Goal: Transaction & Acquisition: Purchase product/service

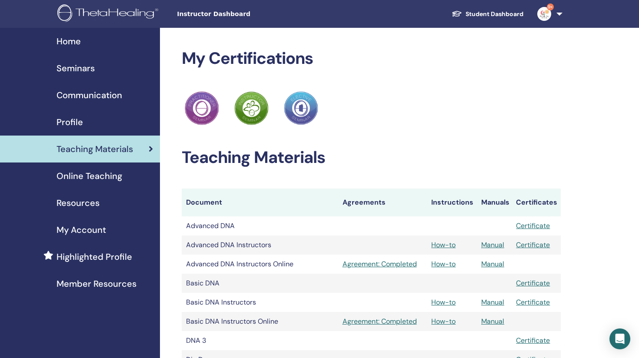
click at [79, 70] on span "Seminars" at bounding box center [76, 68] width 38 height 13
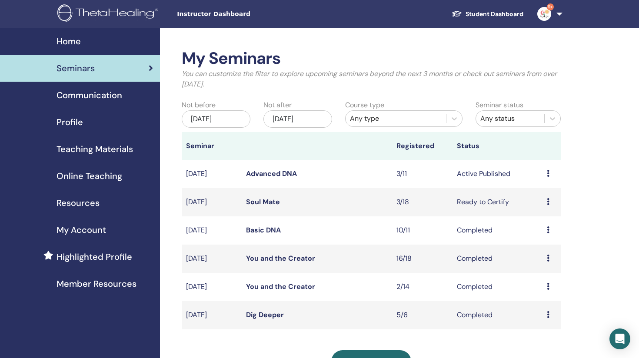
click at [549, 201] on icon at bounding box center [548, 201] width 3 height 7
click at [547, 249] on p "Cancel" at bounding box center [544, 248] width 33 height 10
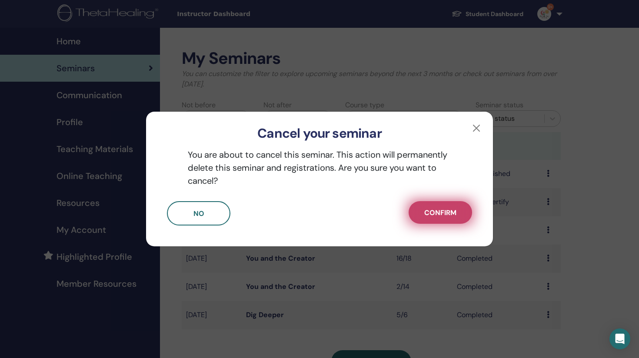
click at [442, 208] on span "Confirm" at bounding box center [440, 212] width 32 height 9
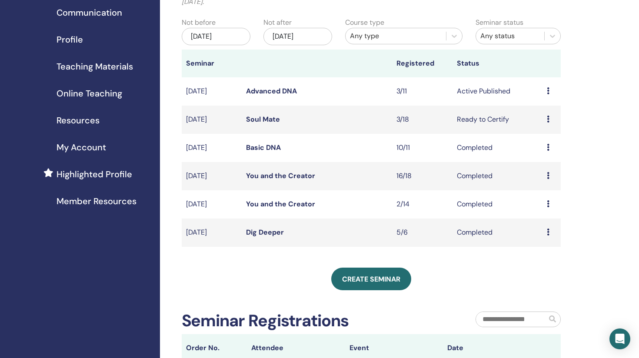
scroll to position [87, 0]
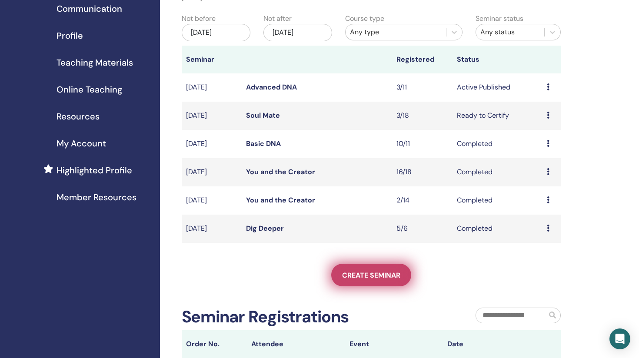
click at [354, 283] on link "Create seminar" at bounding box center [371, 275] width 80 height 23
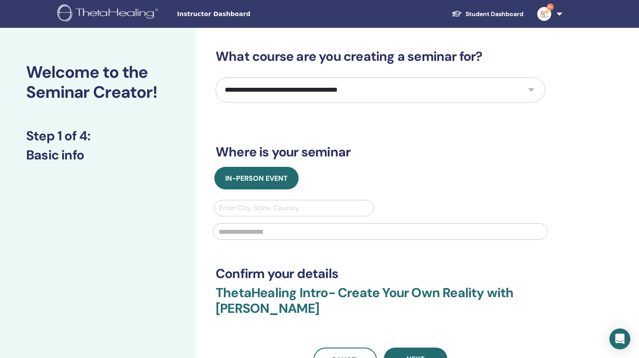
select select "**"
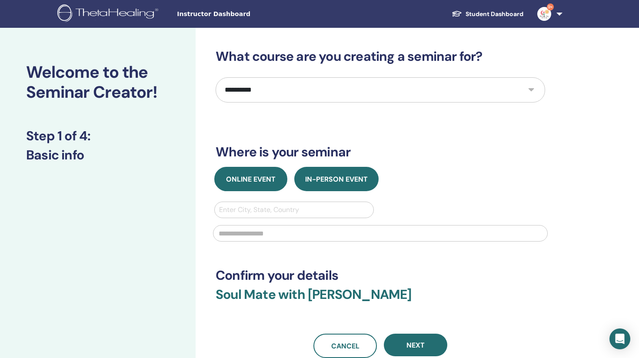
click at [258, 180] on span "Online Event" at bounding box center [251, 179] width 50 height 9
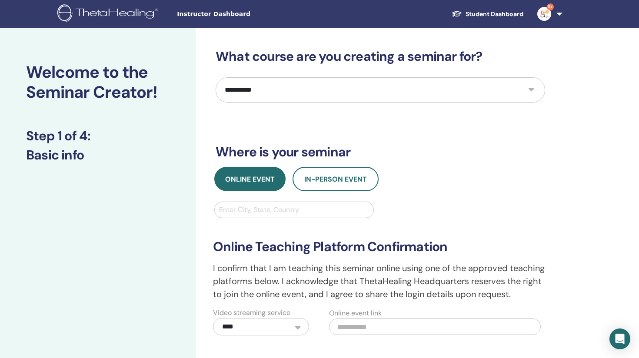
click at [247, 208] on div "Enter City, State, Country" at bounding box center [294, 210] width 150 height 10
type input "*"
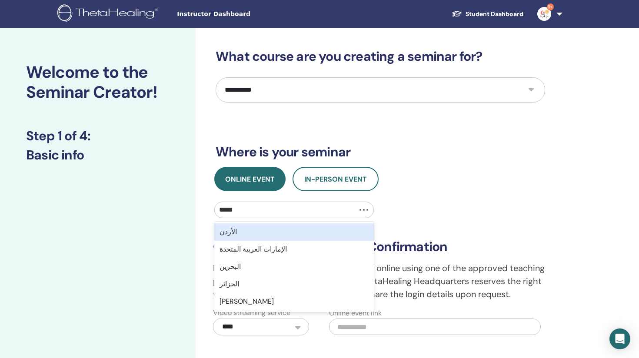
type input "******"
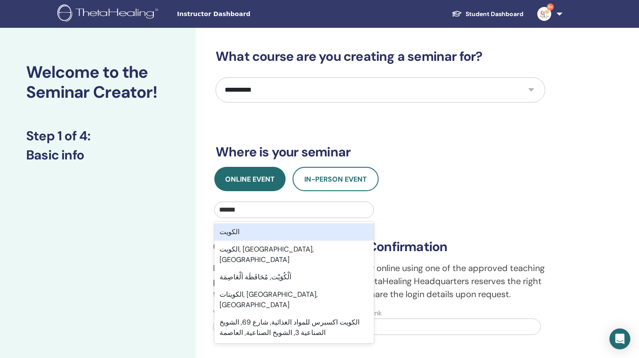
click at [246, 234] on div "الكويت" at bounding box center [294, 232] width 160 height 17
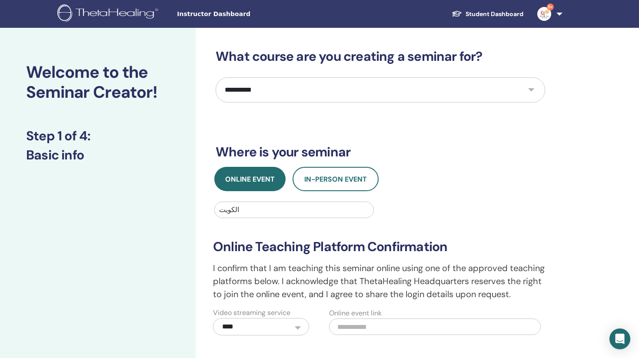
click at [241, 211] on div at bounding box center [294, 210] width 150 height 12
drag, startPoint x: 224, startPoint y: 210, endPoint x: 245, endPoint y: 210, distance: 20.9
click at [245, 210] on div "الكويت" at bounding box center [294, 210] width 159 height 16
drag, startPoint x: 220, startPoint y: 208, endPoint x: 227, endPoint y: 208, distance: 7.0
click at [227, 208] on div "الكويت" at bounding box center [294, 210] width 150 height 10
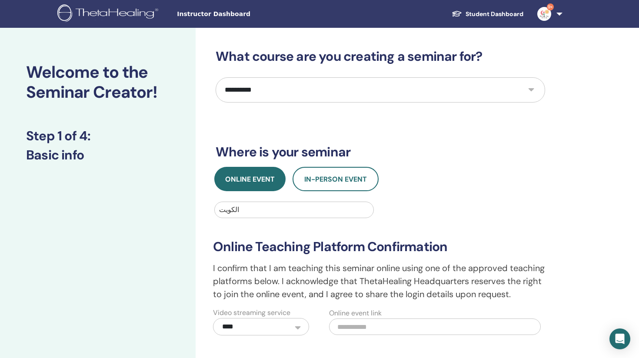
click at [227, 208] on div "الكويت" at bounding box center [294, 210] width 150 height 10
click at [241, 206] on div at bounding box center [294, 210] width 150 height 12
click at [240, 207] on div at bounding box center [294, 210] width 150 height 12
click at [236, 209] on div at bounding box center [294, 210] width 150 height 12
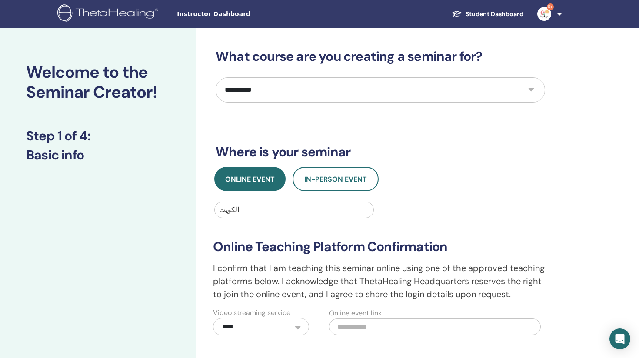
click at [236, 209] on div at bounding box center [294, 210] width 150 height 12
click at [229, 210] on div "الكويت" at bounding box center [294, 210] width 150 height 10
click at [226, 210] on div "الكويت" at bounding box center [294, 210] width 150 height 10
click at [309, 210] on div at bounding box center [294, 210] width 150 height 12
click at [234, 210] on div "الكويت" at bounding box center [294, 210] width 150 height 10
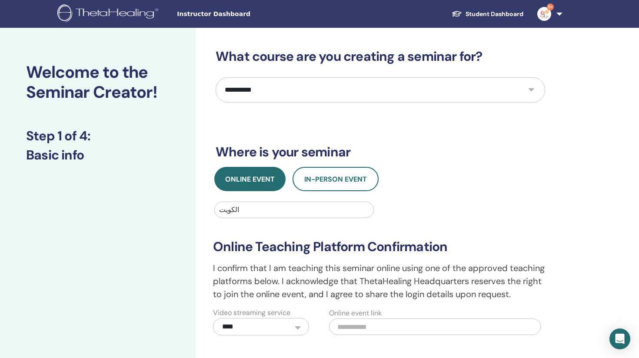
click at [346, 327] on input "text" at bounding box center [435, 327] width 212 height 17
paste input "**********"
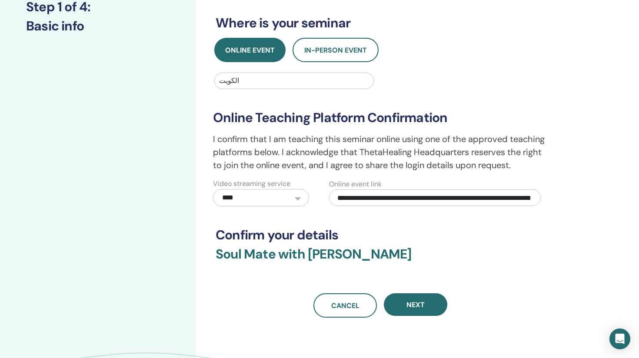
scroll to position [133, 0]
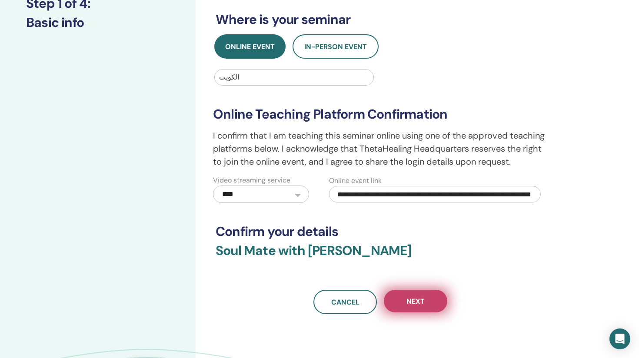
type input "**********"
click at [408, 298] on span "Next" at bounding box center [416, 301] width 18 height 9
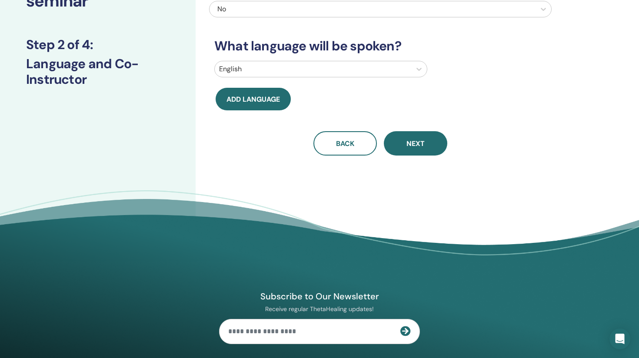
scroll to position [0, 0]
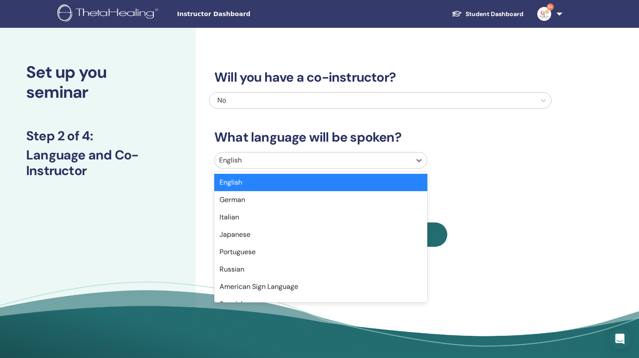
click at [315, 156] on div at bounding box center [313, 160] width 188 height 12
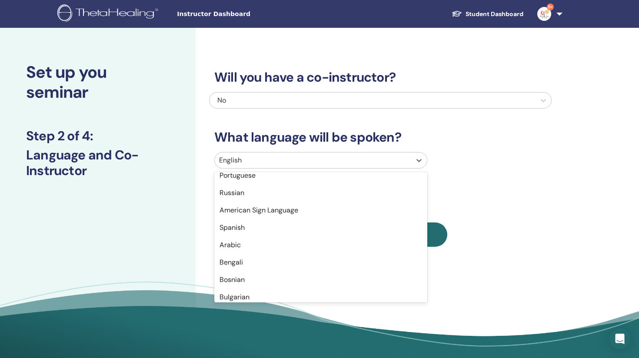
scroll to position [91, 0]
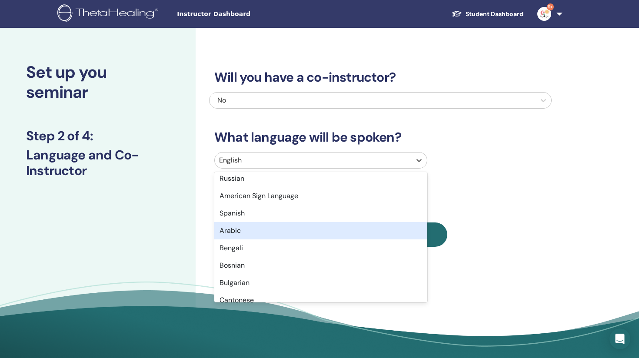
click at [260, 234] on div "Arabic" at bounding box center [320, 230] width 213 height 17
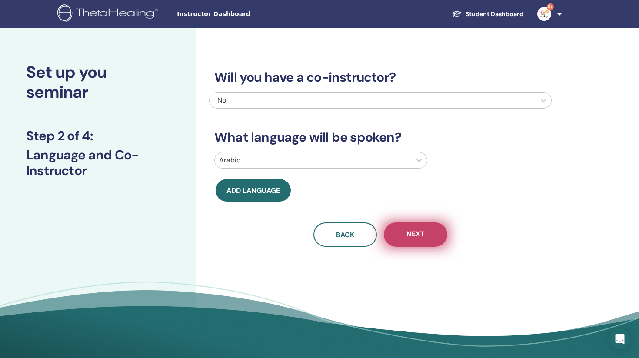
click at [414, 238] on span "Next" at bounding box center [416, 235] width 18 height 11
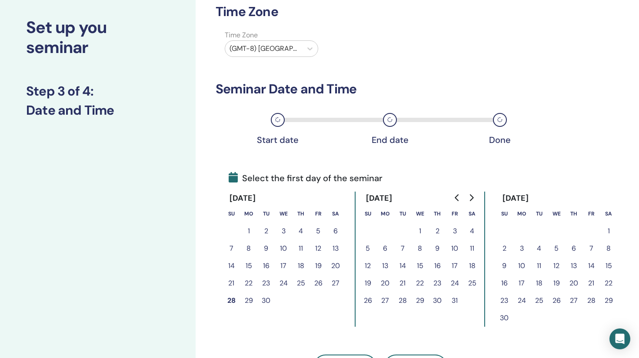
scroll to position [43, 0]
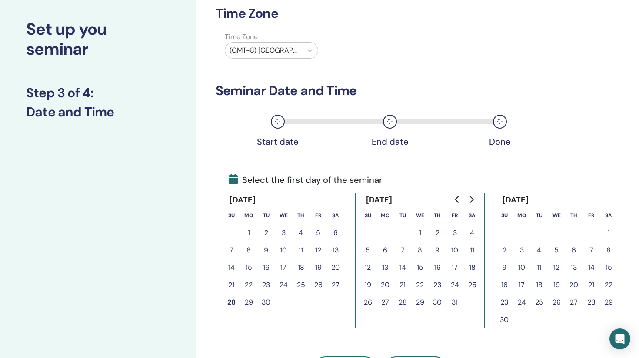
click at [472, 251] on button "11" at bounding box center [472, 250] width 17 height 17
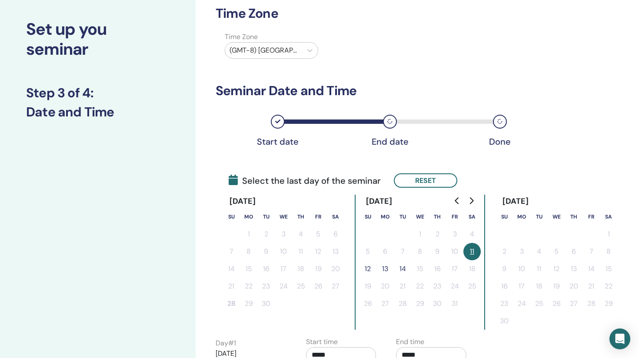
click at [367, 270] on button "12" at bounding box center [367, 268] width 17 height 17
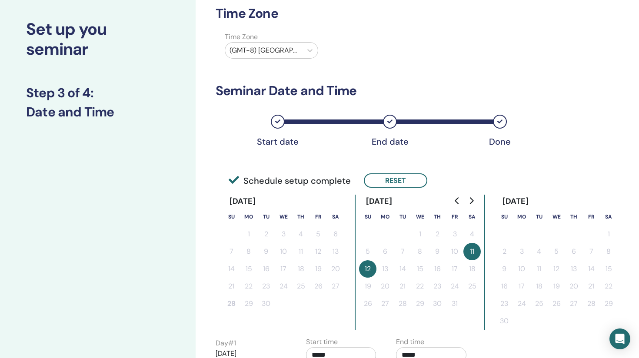
click at [477, 253] on button "11" at bounding box center [472, 251] width 17 height 17
click at [409, 186] on button "Reset" at bounding box center [395, 181] width 63 height 14
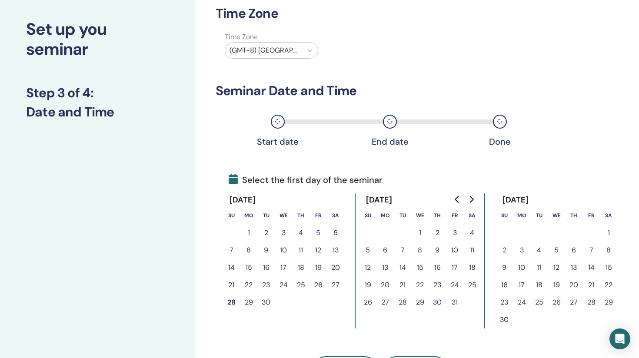
click at [473, 247] on button "11" at bounding box center [472, 250] width 17 height 17
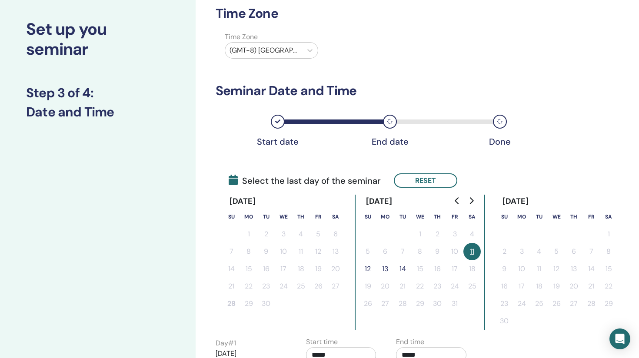
click at [385, 267] on button "13" at bounding box center [385, 268] width 17 height 17
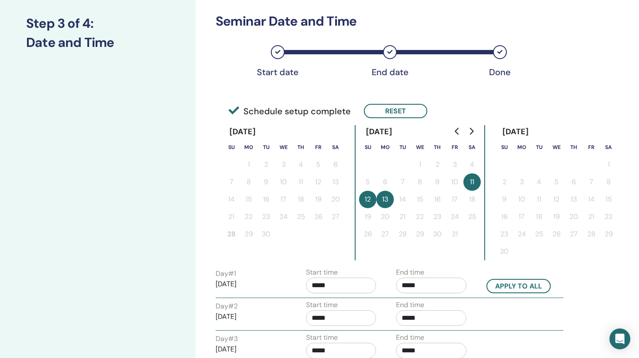
scroll to position [114, 0]
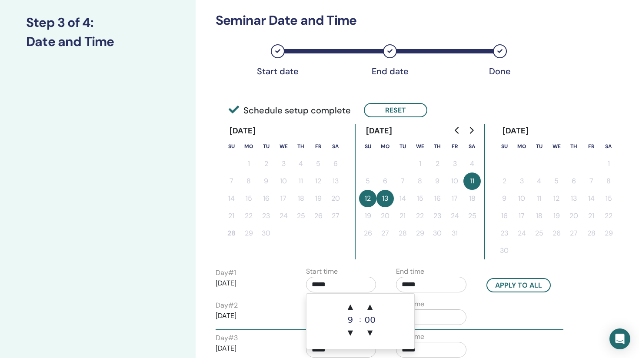
click at [366, 283] on input "*****" at bounding box center [341, 285] width 70 height 16
click at [351, 305] on span "▲" at bounding box center [350, 306] width 17 height 17
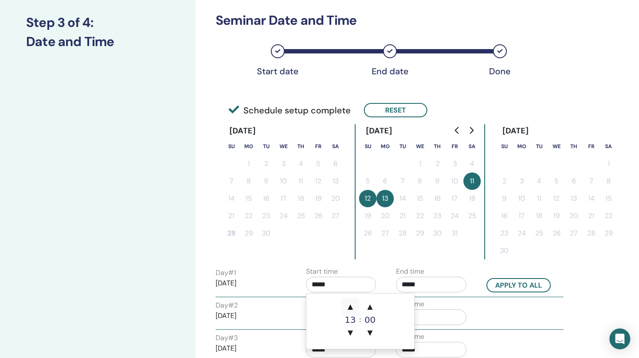
click at [351, 305] on span "▲" at bounding box center [350, 306] width 17 height 17
type input "*****"
click at [351, 305] on span "▲" at bounding box center [350, 306] width 17 height 17
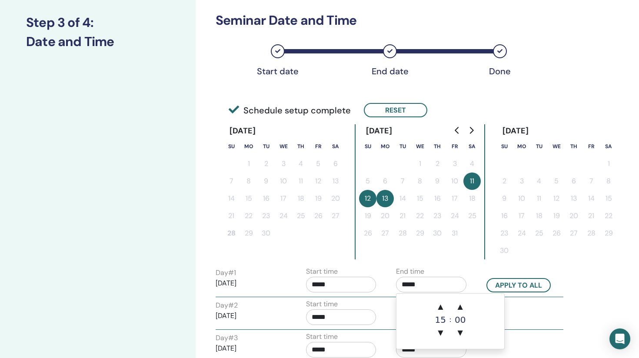
click at [425, 285] on input "*****" at bounding box center [431, 285] width 70 height 16
click at [443, 304] on span "▲" at bounding box center [440, 306] width 17 height 17
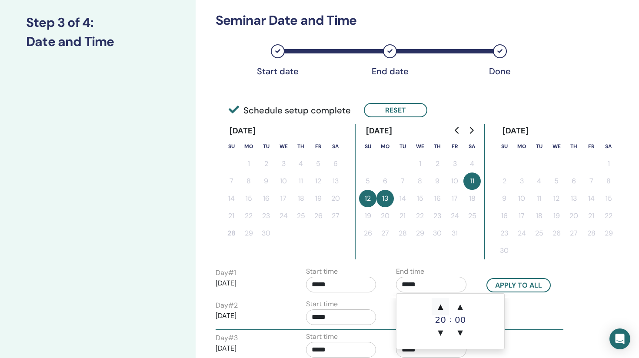
click at [443, 304] on span "▲" at bounding box center [440, 306] width 17 height 17
type input "*****"
click at [508, 283] on button "Apply to all" at bounding box center [519, 285] width 64 height 14
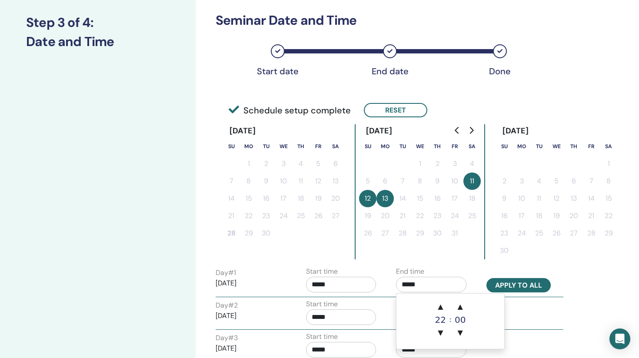
type input "*****"
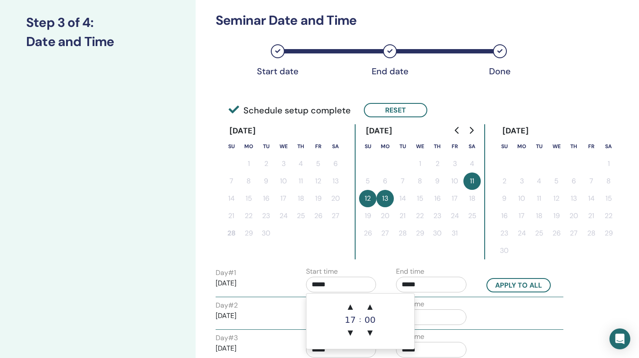
click at [340, 287] on input "*****" at bounding box center [341, 285] width 70 height 16
click at [353, 306] on span "▲" at bounding box center [350, 306] width 17 height 17
click at [354, 331] on span "▼" at bounding box center [350, 332] width 17 height 17
type input "*****"
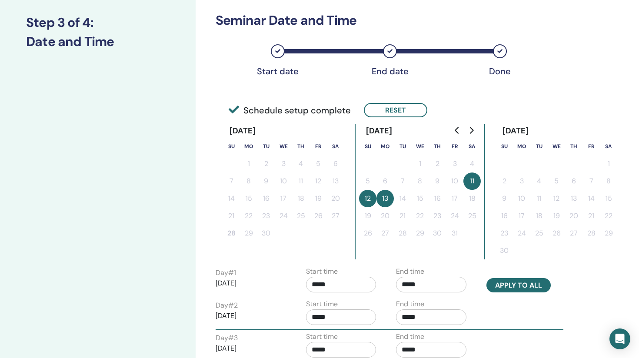
click at [503, 282] on button "Apply to all" at bounding box center [519, 285] width 64 height 14
type input "*****"
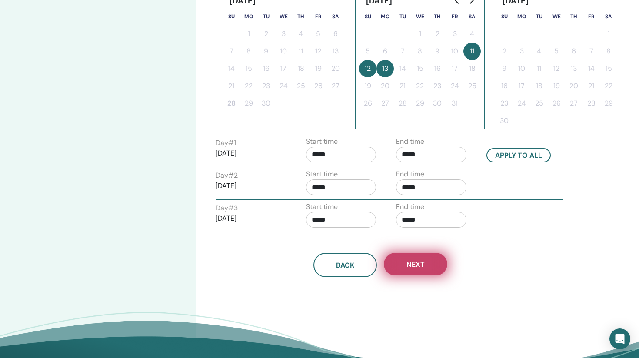
click at [436, 263] on button "Next" at bounding box center [415, 264] width 63 height 23
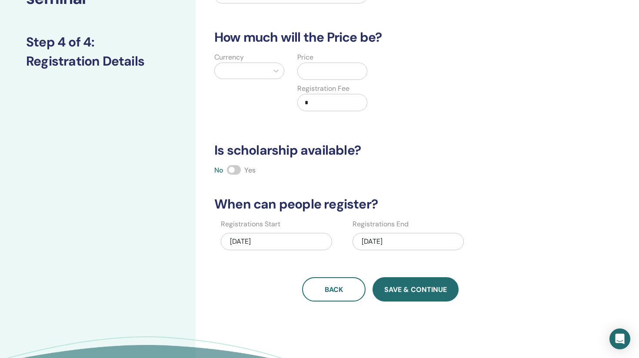
scroll to position [67, 0]
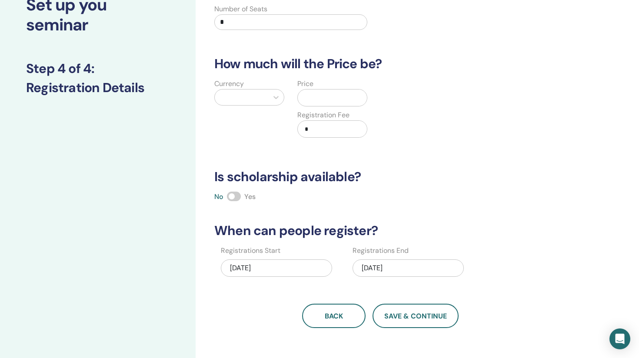
click at [254, 100] on div at bounding box center [241, 97] width 45 height 12
type input "*"
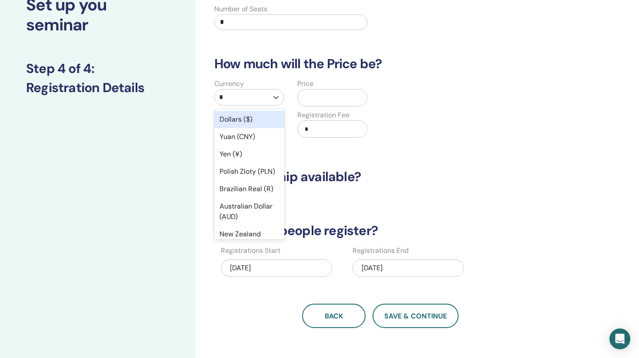
type input "**"
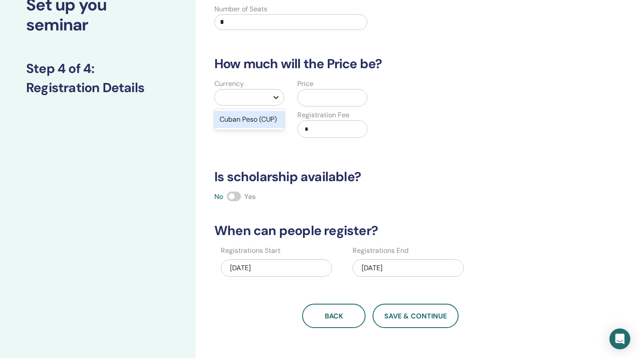
click at [278, 95] on icon at bounding box center [276, 97] width 9 height 9
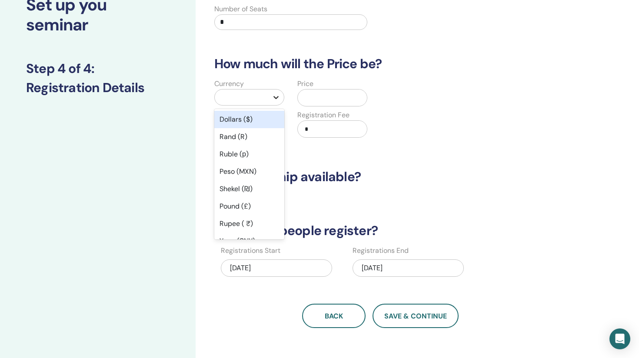
click at [277, 95] on icon at bounding box center [276, 97] width 9 height 9
click at [243, 120] on div "Dollars ($)" at bounding box center [249, 119] width 70 height 17
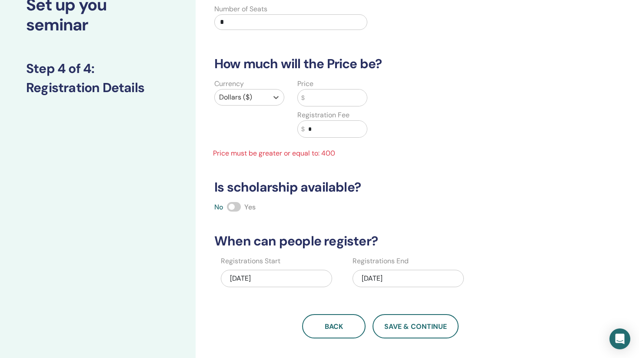
click at [312, 95] on input "text" at bounding box center [336, 98] width 62 height 17
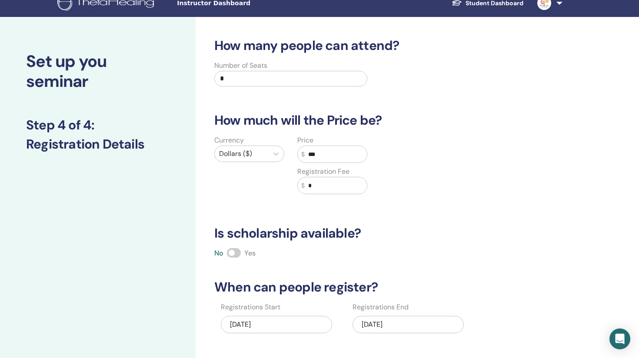
scroll to position [0, 0]
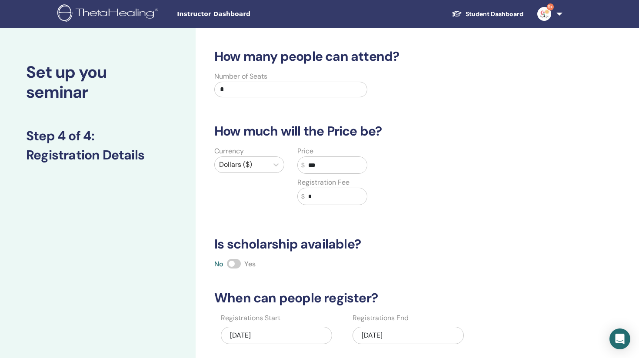
type input "***"
click at [318, 84] on input "*" at bounding box center [290, 90] width 153 height 16
type input "*"
click at [223, 89] on input "*" at bounding box center [290, 90] width 153 height 16
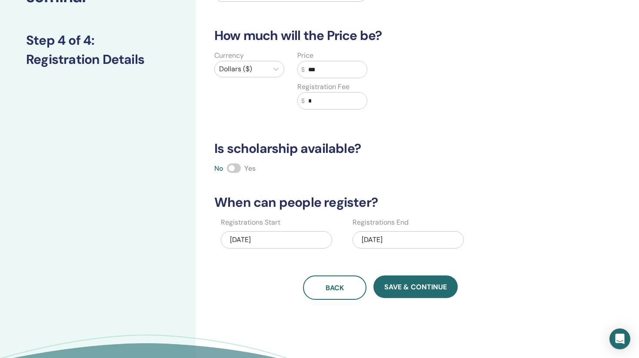
scroll to position [96, 0]
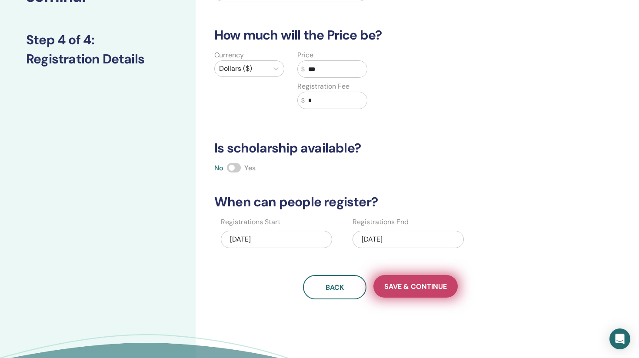
type input "**"
click at [399, 289] on span "Save & Continue" at bounding box center [415, 286] width 63 height 9
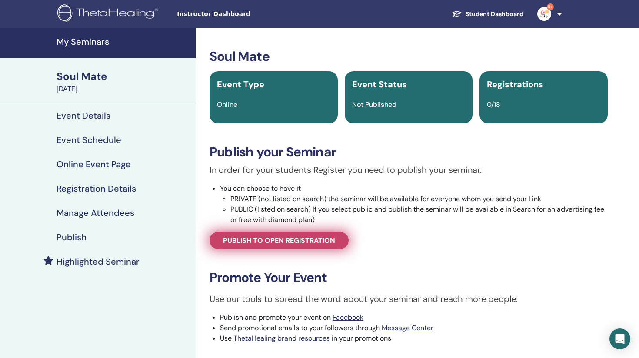
click at [299, 238] on span "Publish to open registration" at bounding box center [279, 240] width 112 height 9
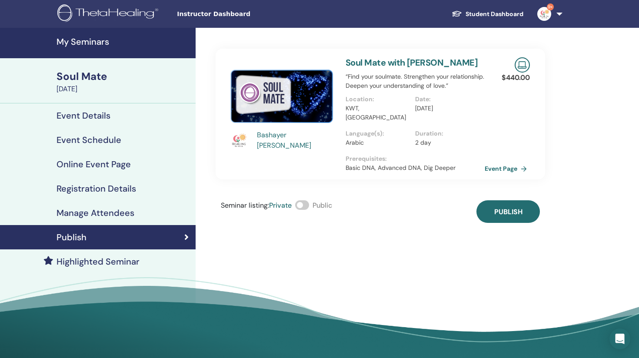
click at [309, 200] on span at bounding box center [302, 205] width 14 height 10
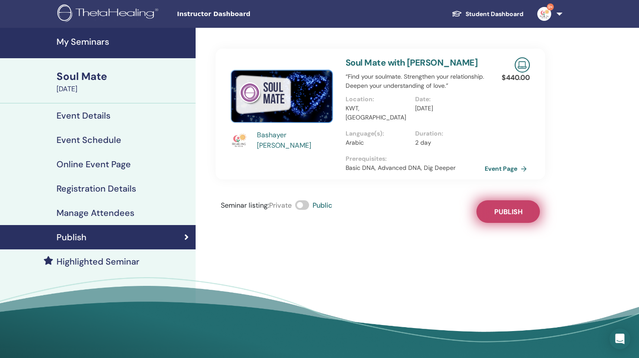
click at [501, 207] on span "Publish" at bounding box center [508, 211] width 28 height 9
click at [116, 259] on h4 "Highlighted Seminar" at bounding box center [98, 262] width 83 height 10
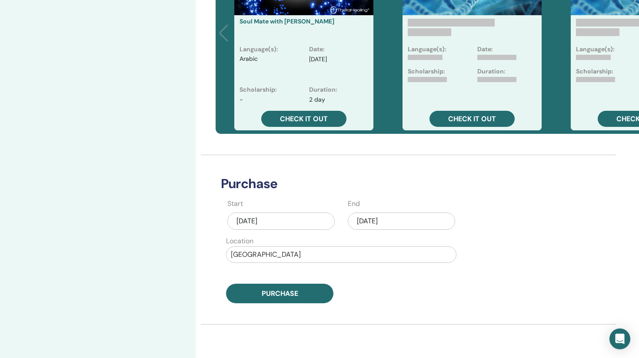
scroll to position [283, 0]
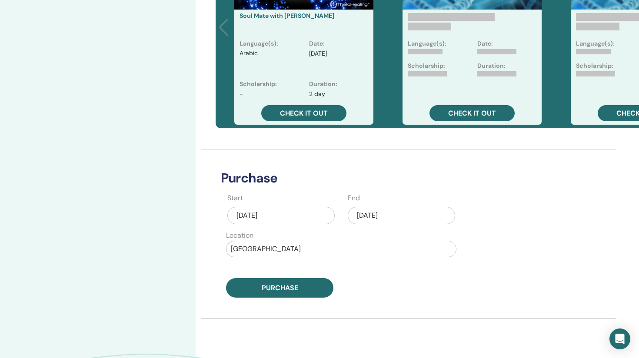
click at [377, 214] on div "Sep/28, 2025" at bounding box center [401, 215] width 107 height 17
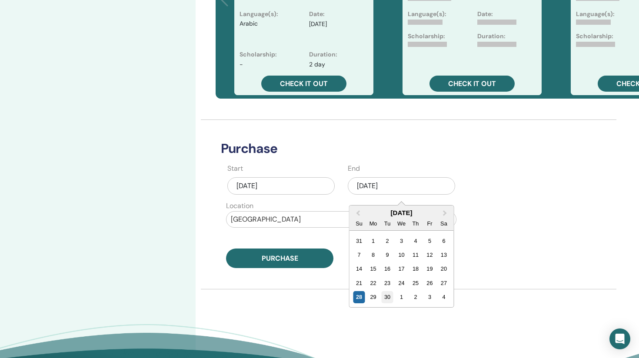
scroll to position [314, 1]
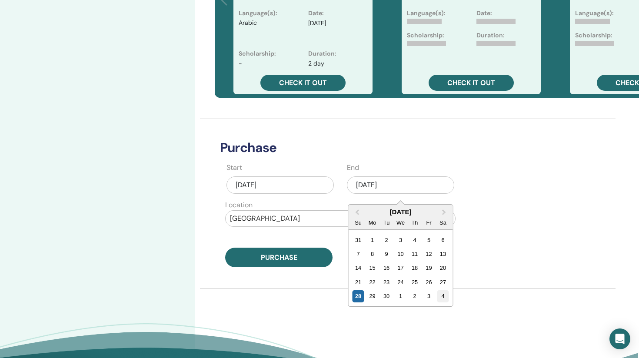
click at [441, 296] on div "4" at bounding box center [443, 297] width 12 height 12
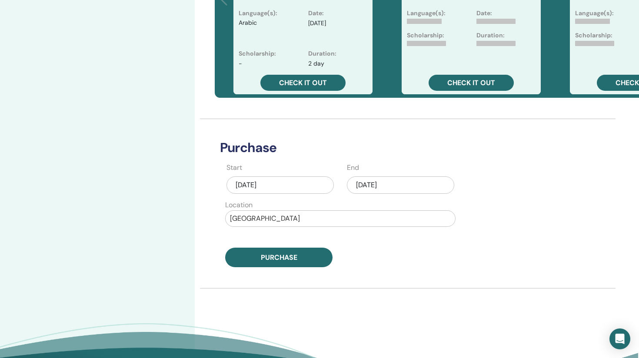
click at [408, 188] on div "Oct/04, 2025" at bounding box center [400, 185] width 107 height 17
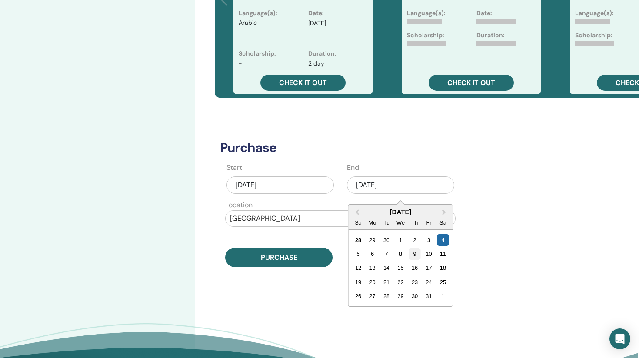
click at [418, 253] on div "9" at bounding box center [415, 254] width 12 height 12
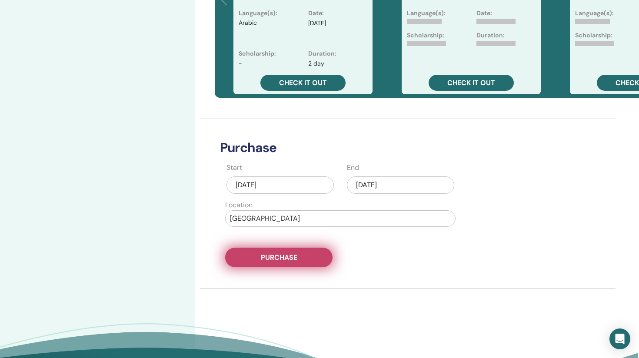
click at [287, 257] on span "Purchase" at bounding box center [279, 257] width 37 height 9
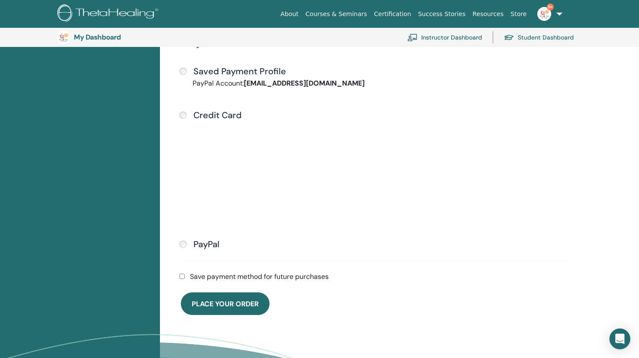
scroll to position [243, 0]
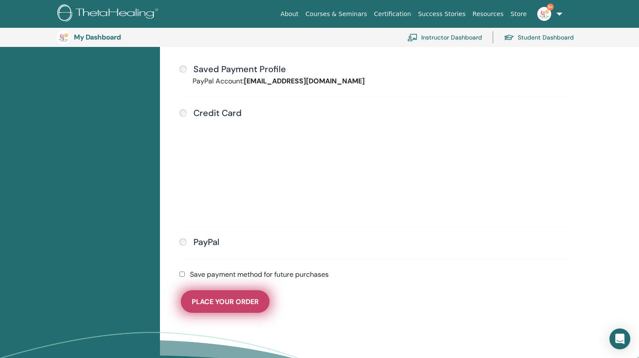
click at [230, 297] on button "Place Your Order" at bounding box center [225, 302] width 89 height 23
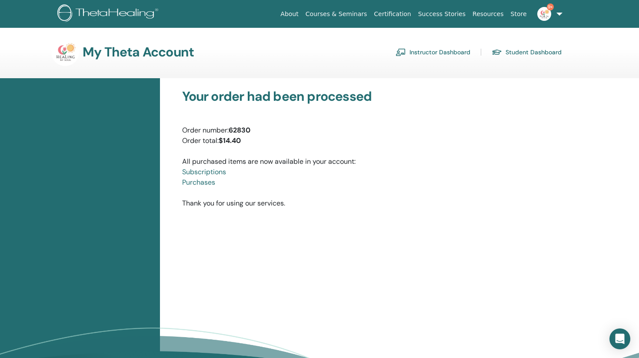
click at [411, 52] on link "Instructor Dashboard" at bounding box center [433, 52] width 75 height 14
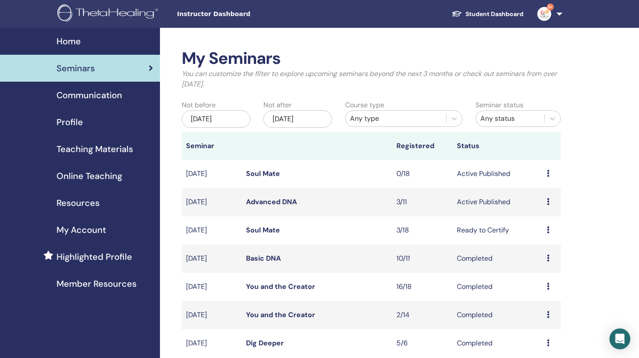
click at [547, 201] on icon at bounding box center [548, 201] width 3 height 7
click at [539, 234] on link "Attendees" at bounding box center [542, 234] width 33 height 9
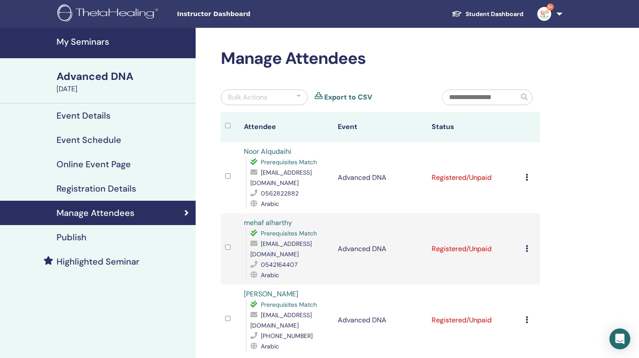
click at [102, 138] on h4 "Event Schedule" at bounding box center [89, 140] width 65 height 10
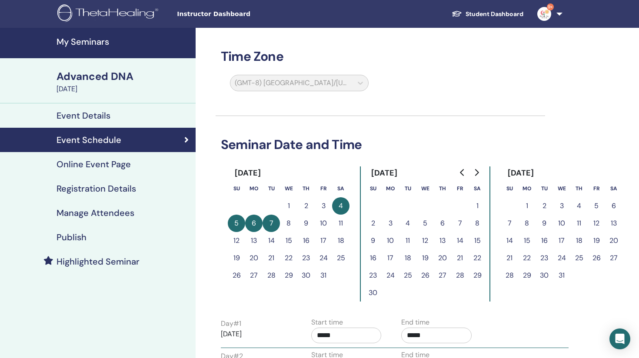
click at [94, 117] on h4 "Event Details" at bounding box center [84, 115] width 54 height 10
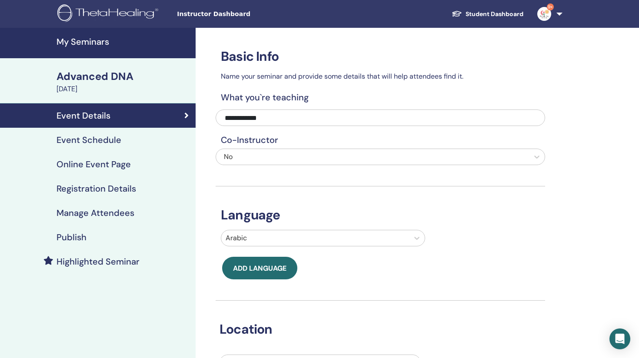
click at [94, 148] on link "Event Schedule" at bounding box center [98, 140] width 196 height 24
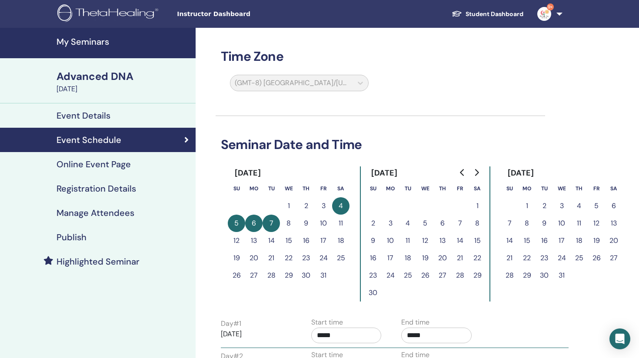
click at [89, 167] on h4 "Online Event Page" at bounding box center [94, 164] width 74 height 10
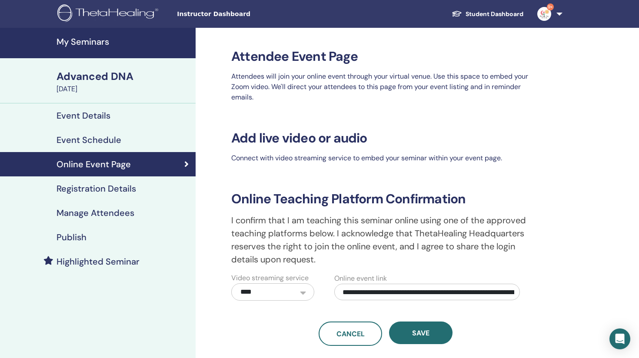
click at [92, 191] on h4 "Registration Details" at bounding box center [97, 189] width 80 height 10
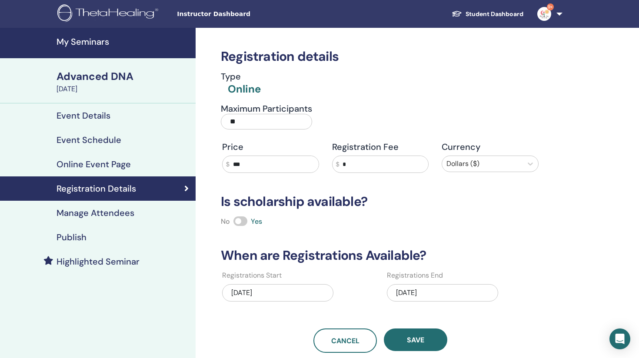
click at [256, 166] on input "***" at bounding box center [274, 164] width 89 height 17
type input "***"
click at [434, 334] on button "Save" at bounding box center [415, 340] width 63 height 23
click at [133, 210] on h4 "Manage Attendees" at bounding box center [96, 213] width 78 height 10
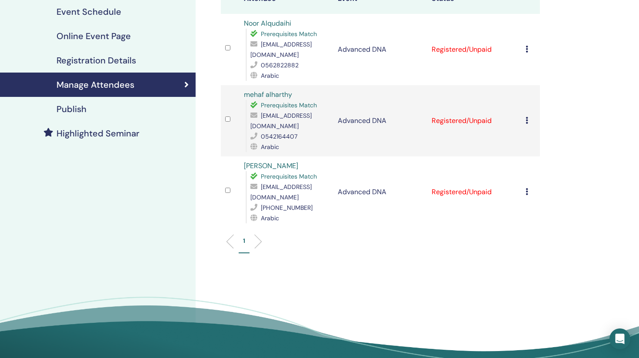
scroll to position [129, 0]
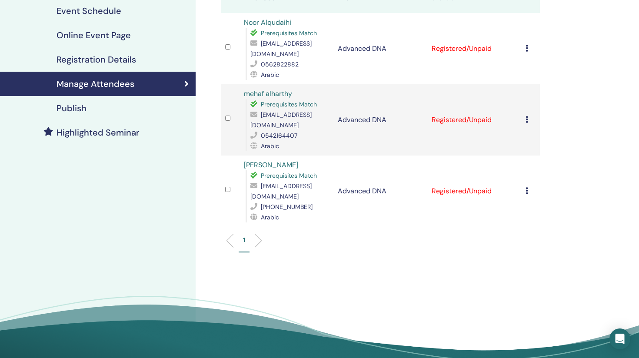
click at [90, 112] on div "Publish" at bounding box center [98, 108] width 182 height 10
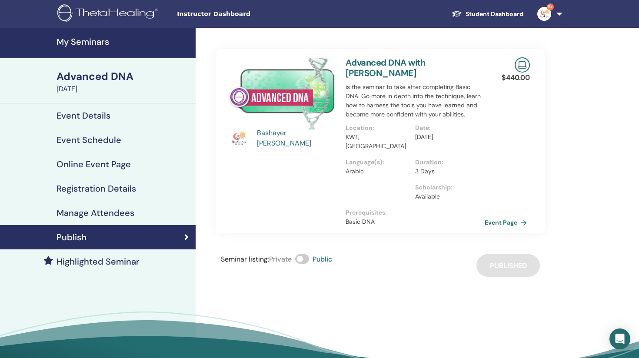
click at [305, 254] on span at bounding box center [302, 259] width 14 height 10
click at [503, 216] on link "Event Page" at bounding box center [509, 222] width 46 height 13
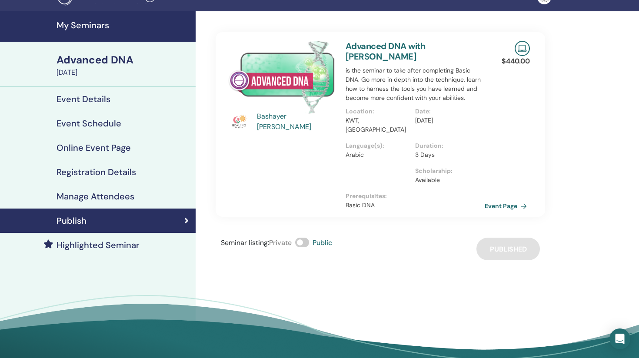
click at [128, 246] on h4 "Highlighted Seminar" at bounding box center [98, 245] width 83 height 10
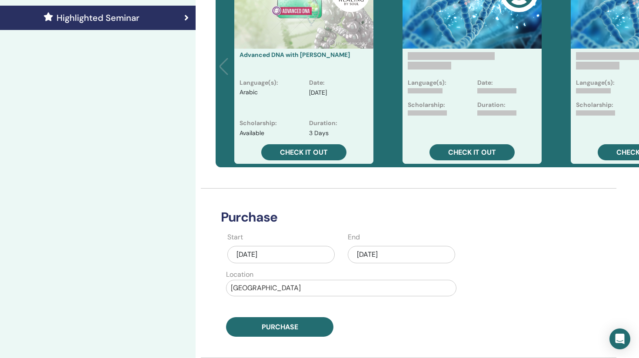
scroll to position [244, 0]
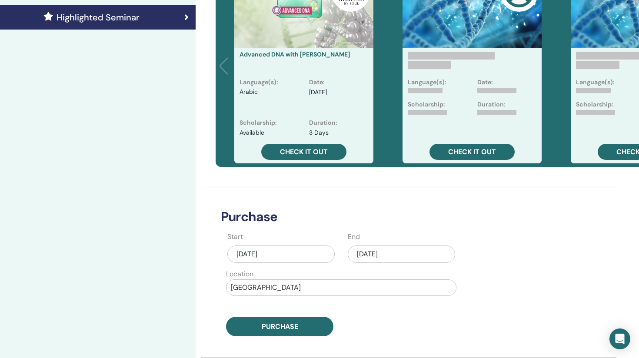
click at [381, 254] on div "Sep/28, 2025" at bounding box center [401, 254] width 107 height 17
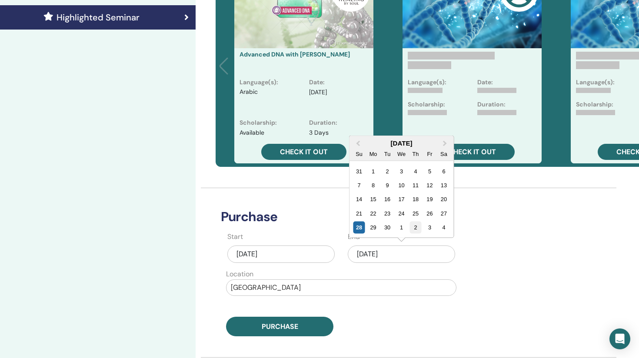
click at [415, 227] on div "2" at bounding box center [416, 228] width 12 height 12
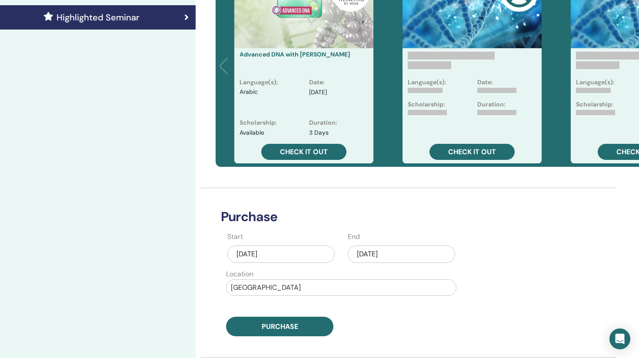
click at [406, 255] on div "Oct/02, 2025" at bounding box center [401, 254] width 107 height 17
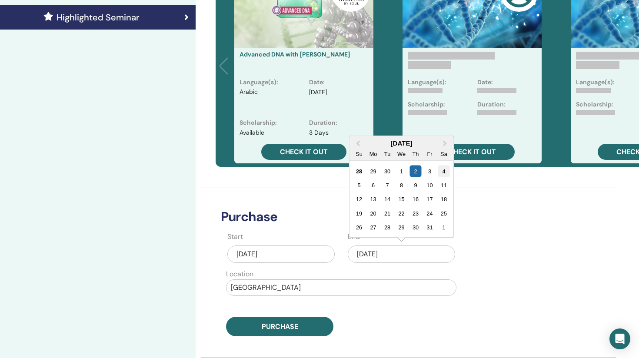
click at [444, 172] on div "4" at bounding box center [444, 171] width 12 height 12
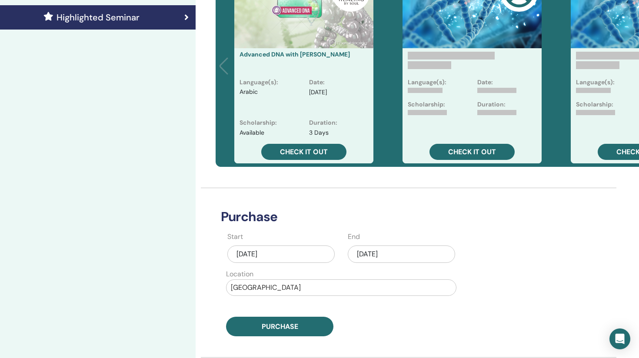
click at [379, 254] on div "Oct/04, 2025" at bounding box center [401, 254] width 107 height 17
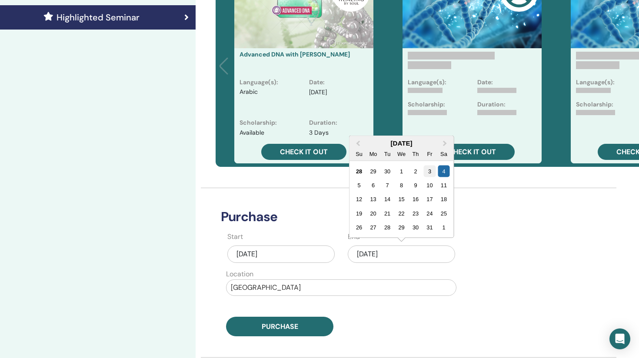
click at [428, 170] on div "3" at bounding box center [430, 171] width 12 height 12
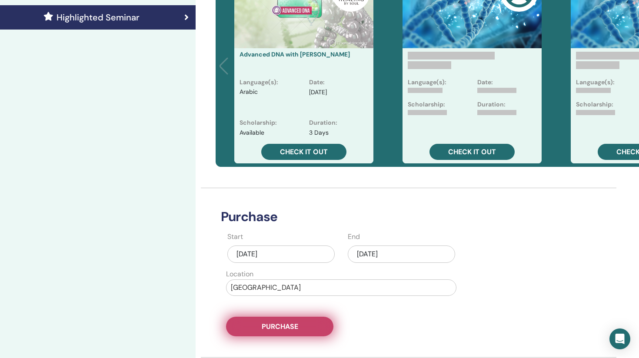
click at [303, 324] on button "Purchase" at bounding box center [279, 327] width 107 height 20
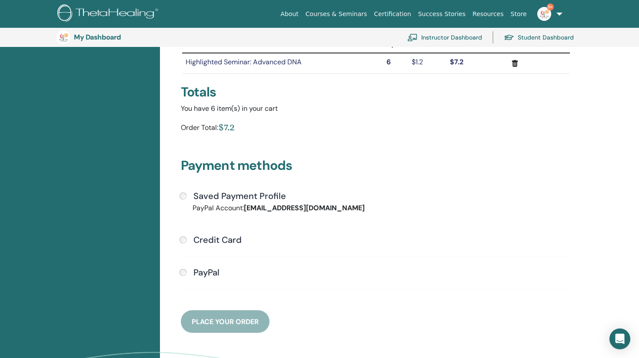
scroll to position [117, 0]
click at [236, 244] on h4 "Credit Card" at bounding box center [218, 239] width 48 height 10
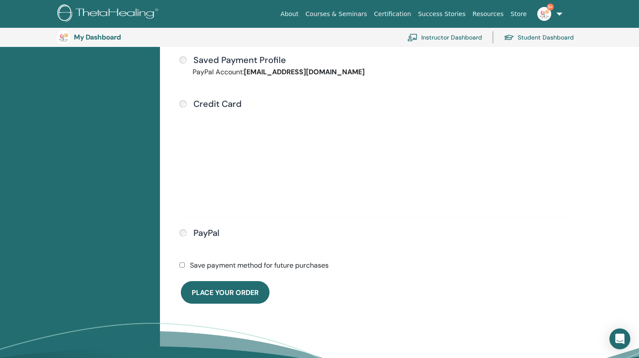
scroll to position [274, 0]
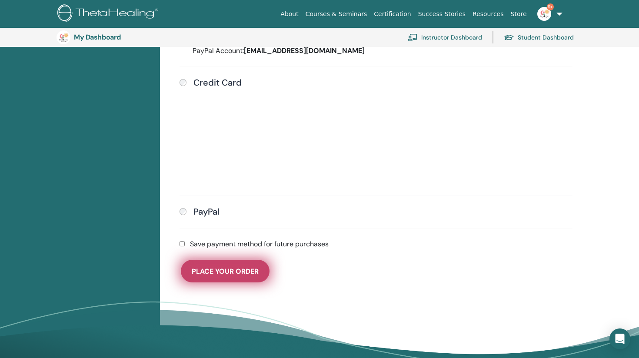
click at [238, 275] on span "Place Your Order" at bounding box center [225, 271] width 67 height 9
